Goal: Task Accomplishment & Management: Manage account settings

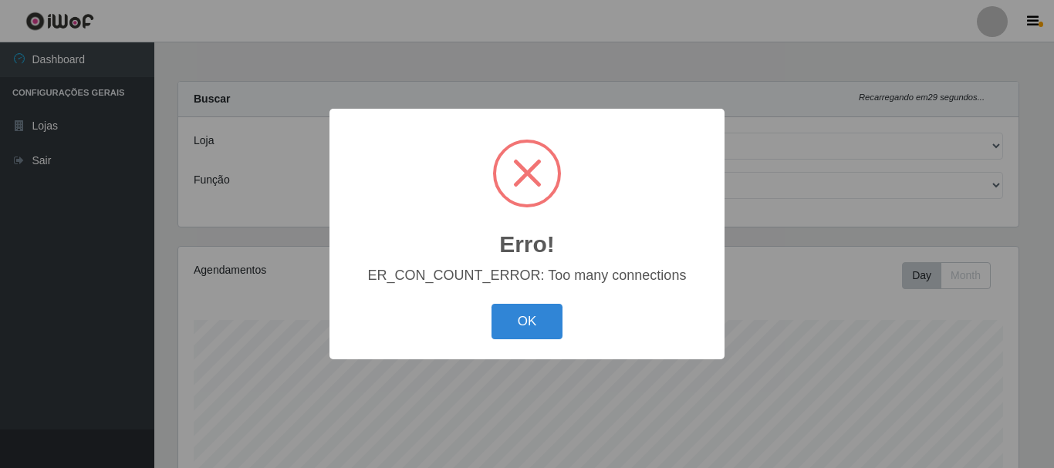
select select "464"
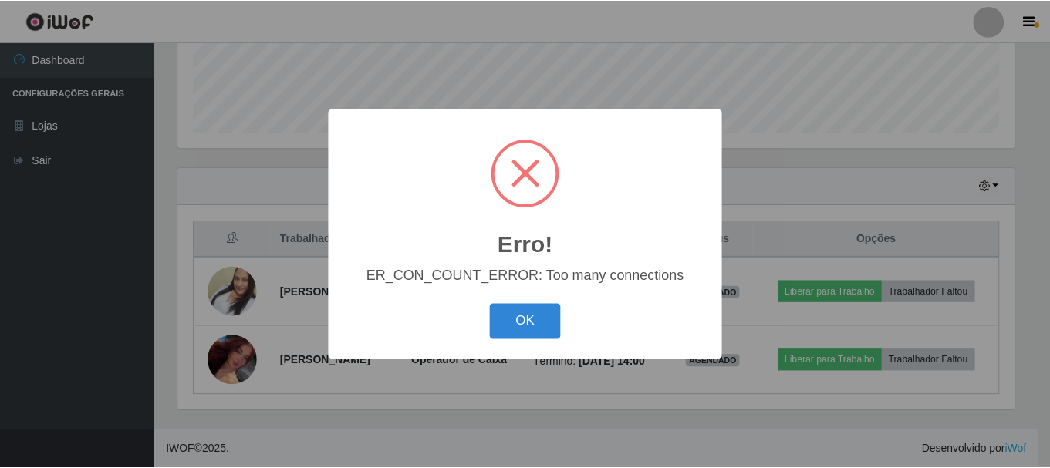
scroll to position [320, 840]
click at [535, 322] on button "OK" at bounding box center [527, 322] width 72 height 36
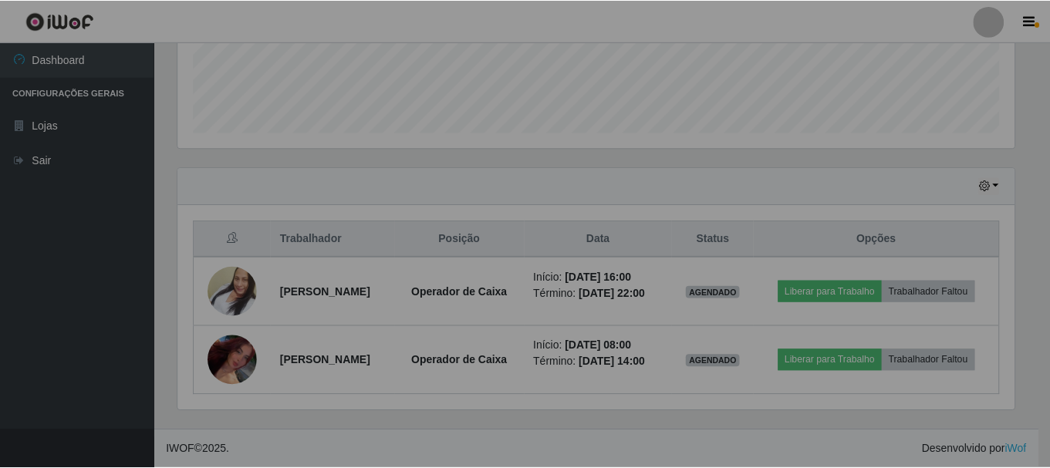
scroll to position [320, 848]
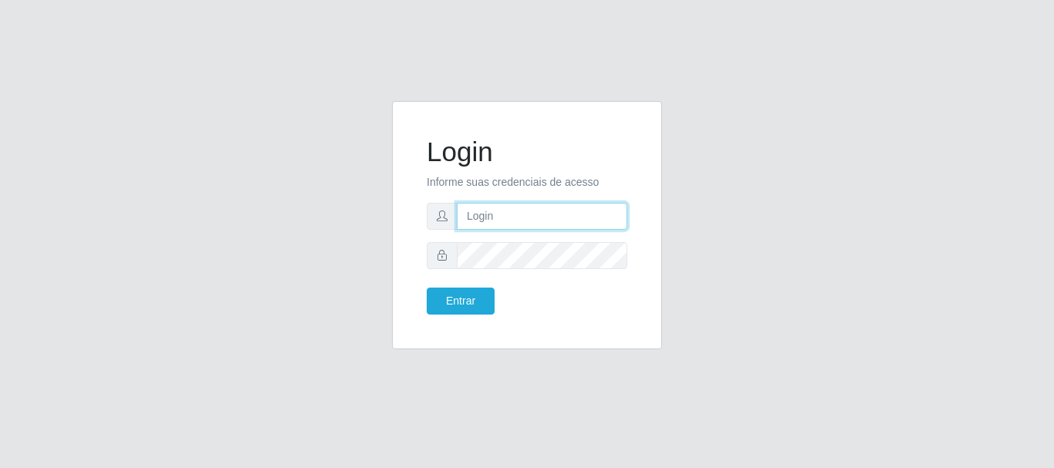
click at [517, 217] on input "text" at bounding box center [542, 216] width 170 height 27
type input "[EMAIL_ADDRESS][DOMAIN_NAME]"
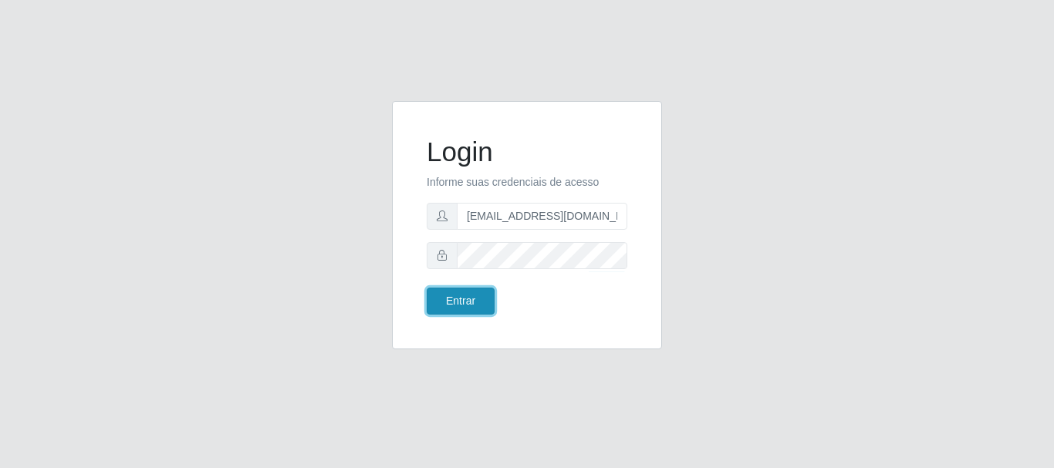
click at [457, 302] on button "Entrar" at bounding box center [461, 301] width 68 height 27
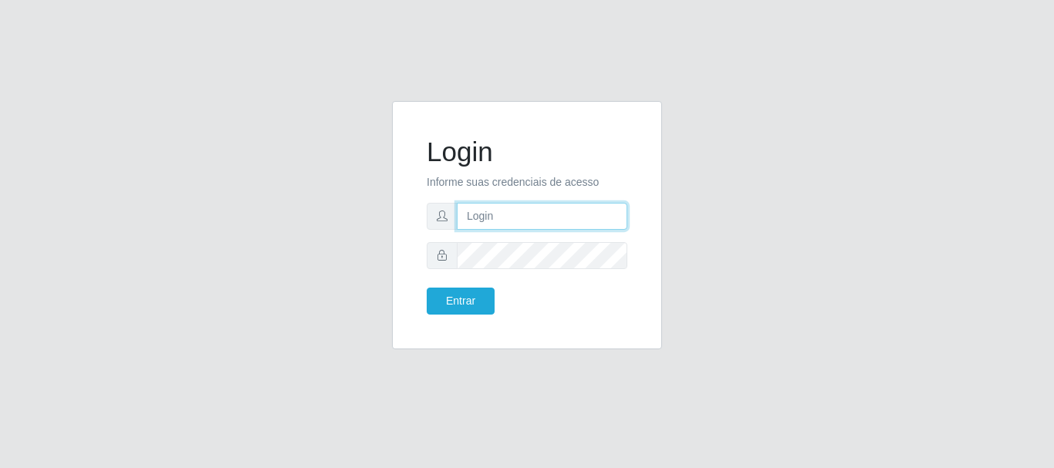
click at [535, 211] on input "text" at bounding box center [542, 216] width 170 height 27
type input "[EMAIL_ADDRESS][DOMAIN_NAME]"
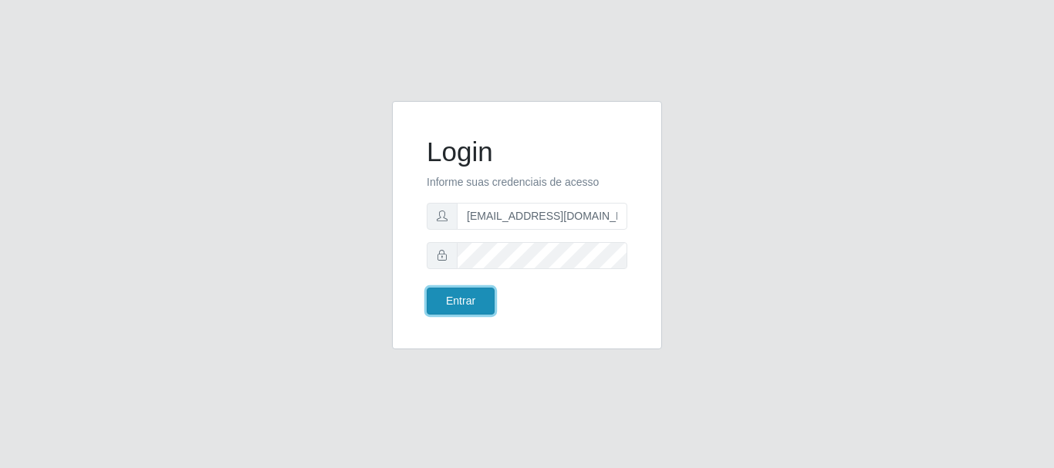
click at [461, 303] on button "Entrar" at bounding box center [461, 301] width 68 height 27
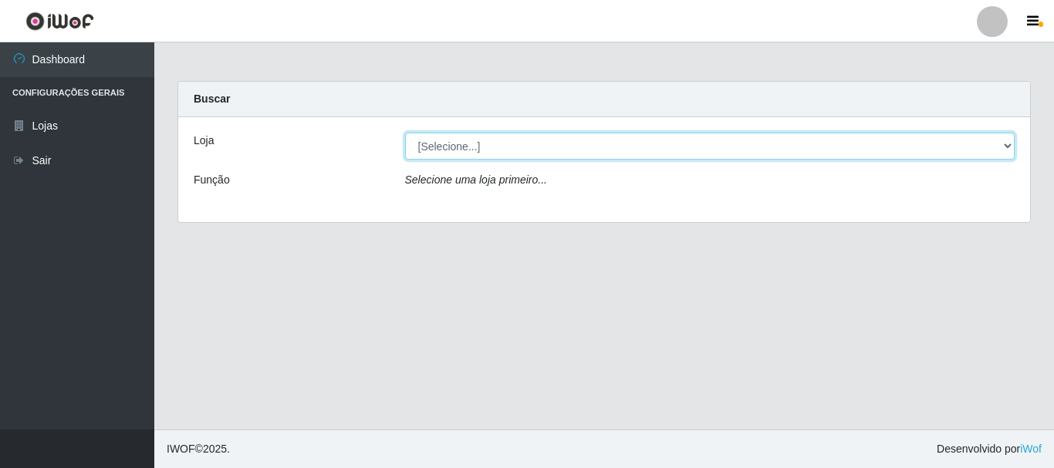
click at [1004, 143] on select "[Selecione...] Queiroz Atacadão - [GEOGRAPHIC_DATA]" at bounding box center [710, 146] width 610 height 27
select select "464"
click at [405, 133] on select "[Selecione...] Queiroz Atacadão - [GEOGRAPHIC_DATA]" at bounding box center [710, 146] width 610 height 27
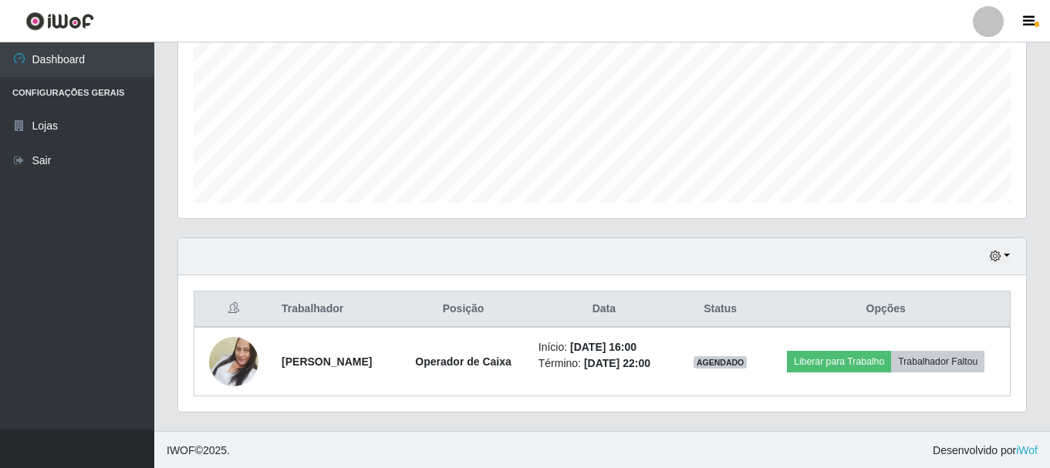
scroll to position [350, 0]
